Goal: Task Accomplishment & Management: Use online tool/utility

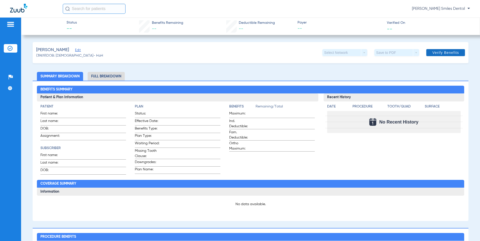
click at [449, 50] on span at bounding box center [445, 53] width 39 height 12
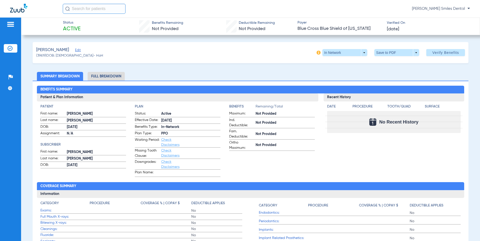
click at [317, 52] on img at bounding box center [319, 53] width 4 height 4
click at [242, 57] on div "[PERSON_NAME] (39619) DOB: [DEMOGRAPHIC_DATA] - HoH In Network arrow_drop_down …" at bounding box center [251, 52] width 436 height 21
click at [7, 26] on img at bounding box center [11, 24] width 8 height 6
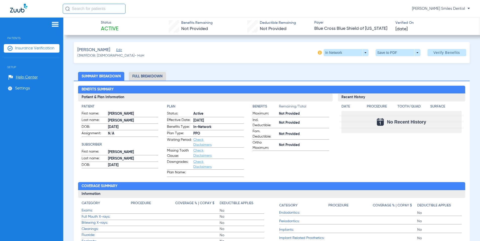
click at [53, 26] on img at bounding box center [55, 24] width 8 height 6
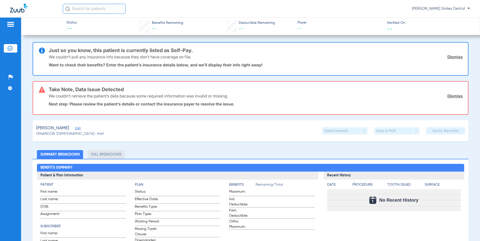
click at [452, 57] on link "Dismiss" at bounding box center [454, 56] width 15 height 5
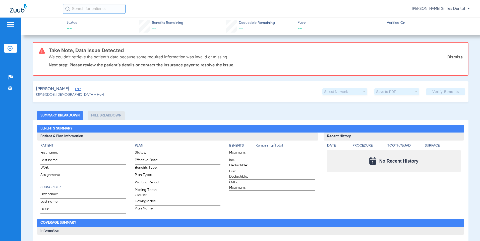
click at [453, 55] on link "Dismiss" at bounding box center [454, 56] width 15 height 5
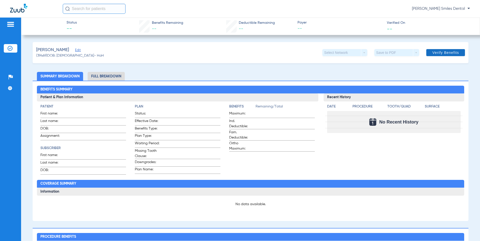
click at [446, 51] on span "Verify Benefits" at bounding box center [445, 53] width 27 height 4
click at [447, 52] on span "Verify Benefits" at bounding box center [445, 53] width 27 height 4
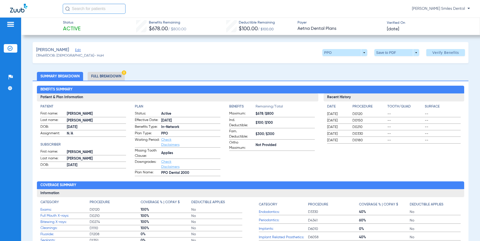
click at [105, 74] on li "Full Breakdown" at bounding box center [106, 76] width 37 height 9
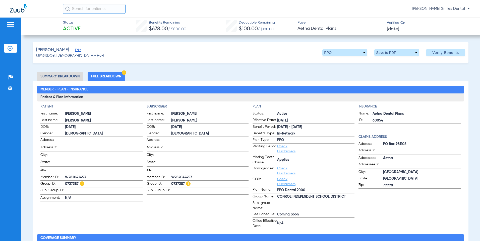
scroll to position [25, 0]
